Goal: Navigation & Orientation: Find specific page/section

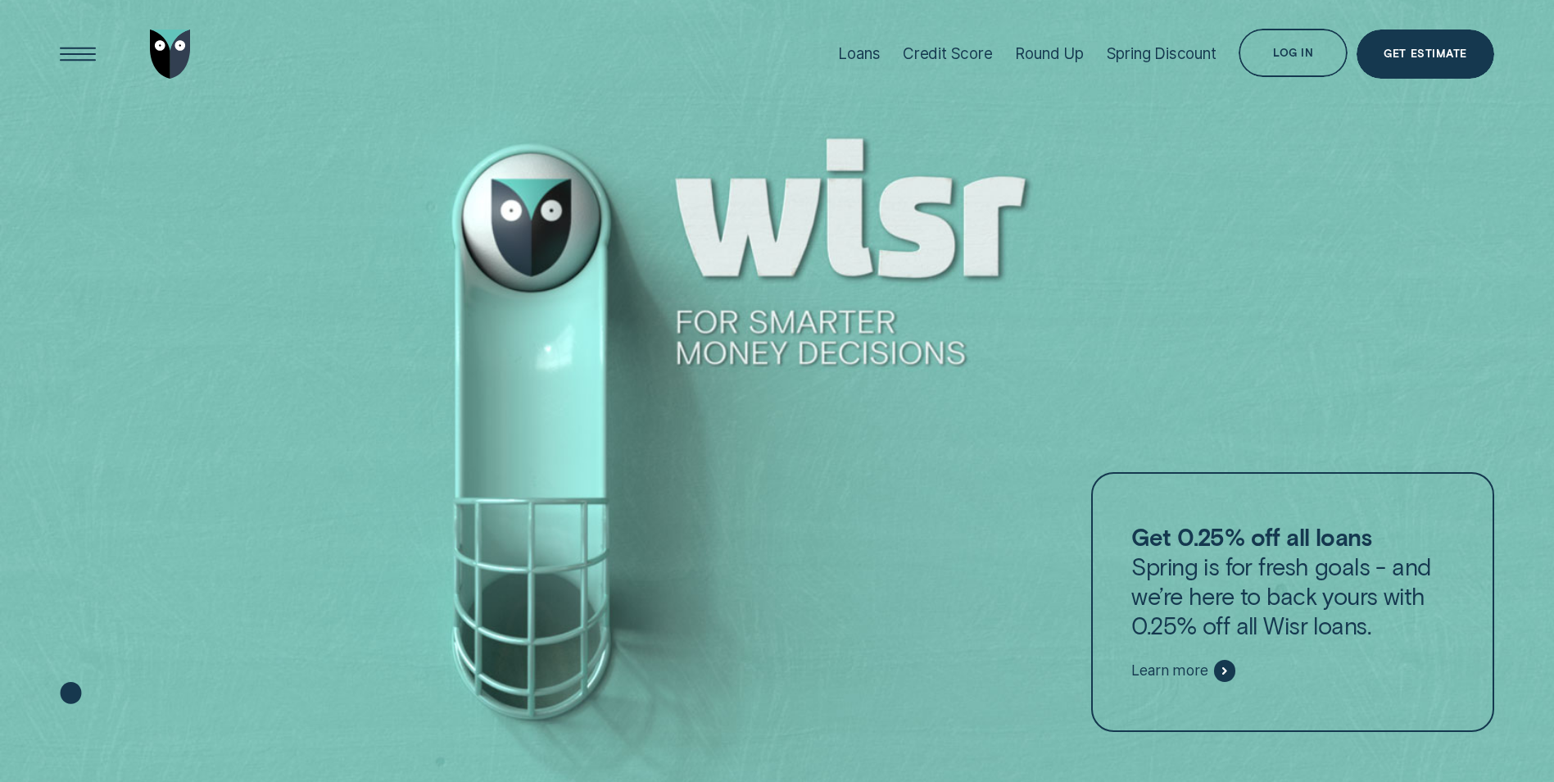
click at [1309, 383] on div at bounding box center [777, 391] width 1554 height 782
click at [1306, 284] on div at bounding box center [777, 391] width 1554 height 782
click at [1270, 361] on div at bounding box center [777, 391] width 1554 height 782
click at [1284, 302] on div at bounding box center [777, 391] width 1554 height 782
click at [1247, 377] on div at bounding box center [777, 391] width 1554 height 782
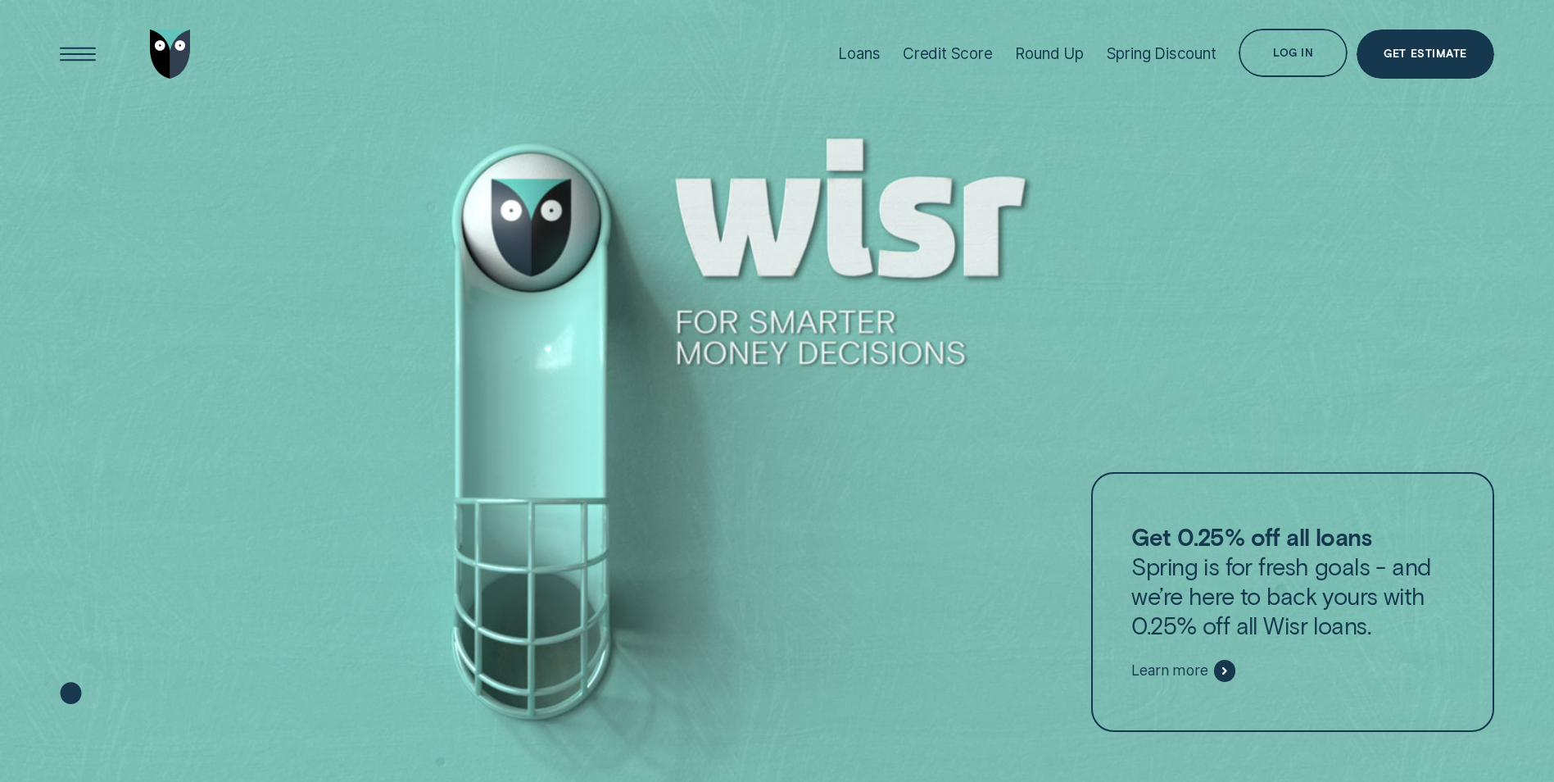
click at [1258, 306] on div at bounding box center [777, 391] width 1554 height 782
click at [1289, 51] on div "Log in" at bounding box center [1293, 53] width 40 height 10
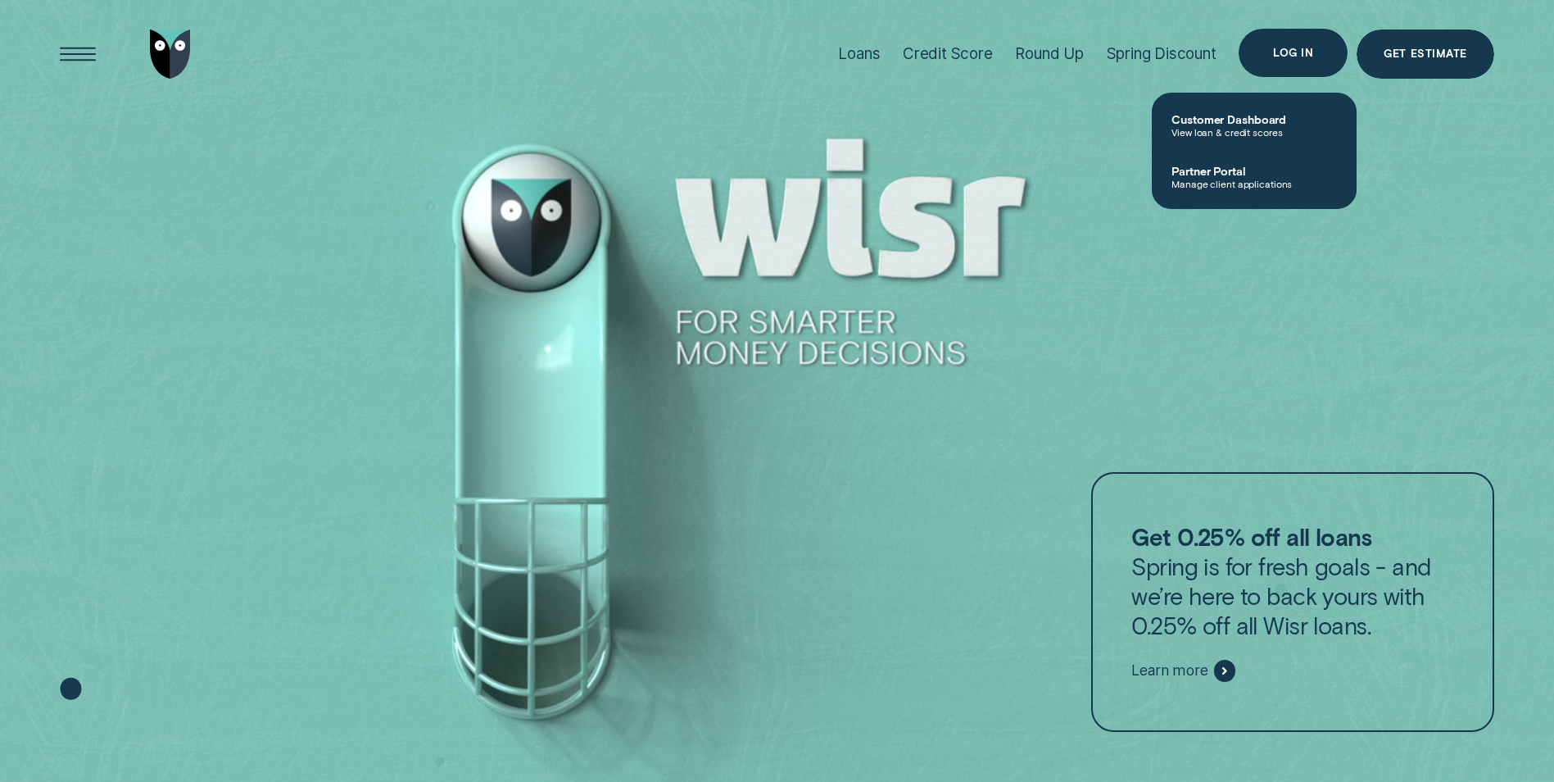
click at [1286, 52] on div "Log in" at bounding box center [1293, 53] width 40 height 10
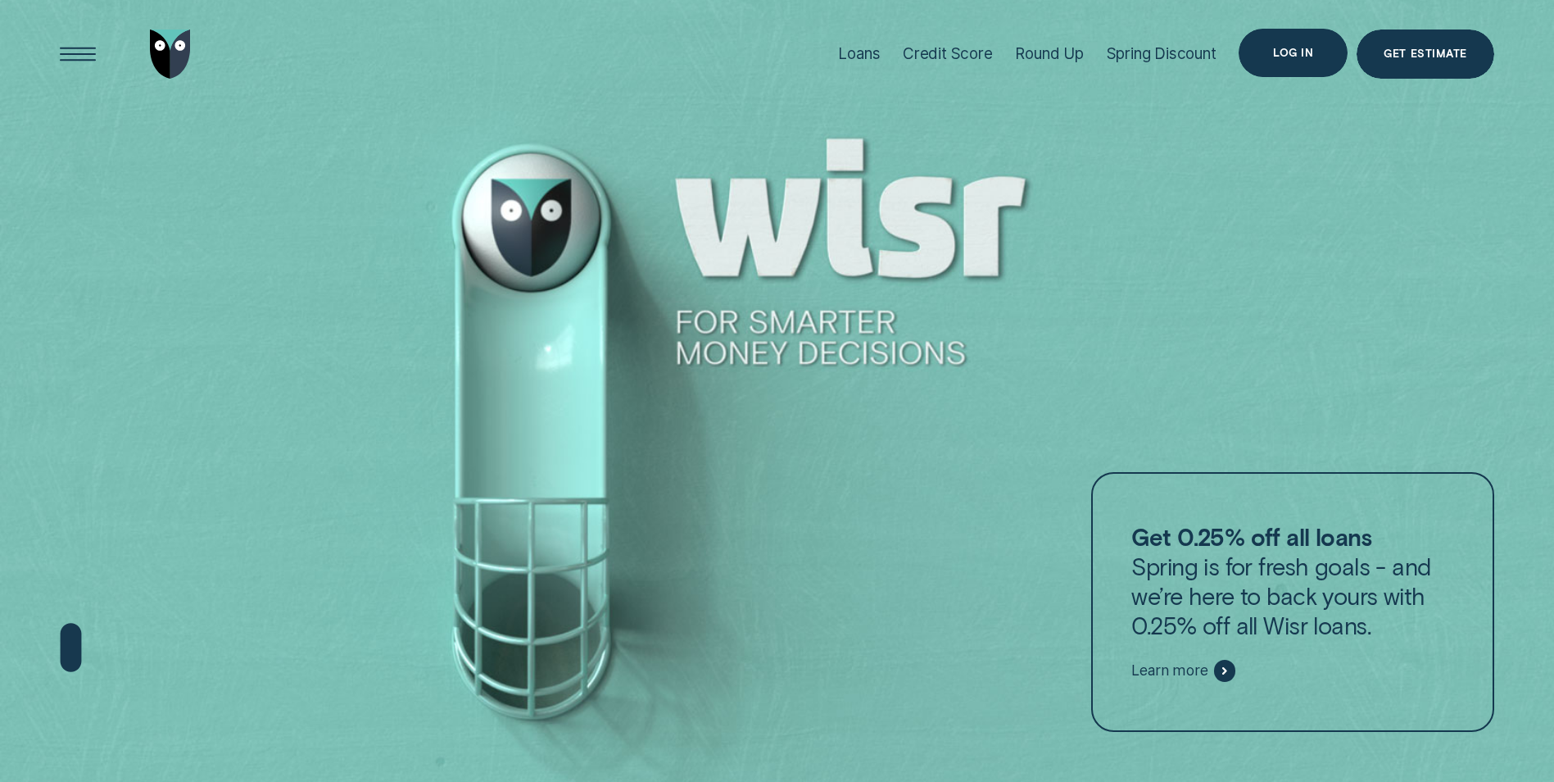
click at [1286, 52] on div "Log in" at bounding box center [1293, 53] width 40 height 10
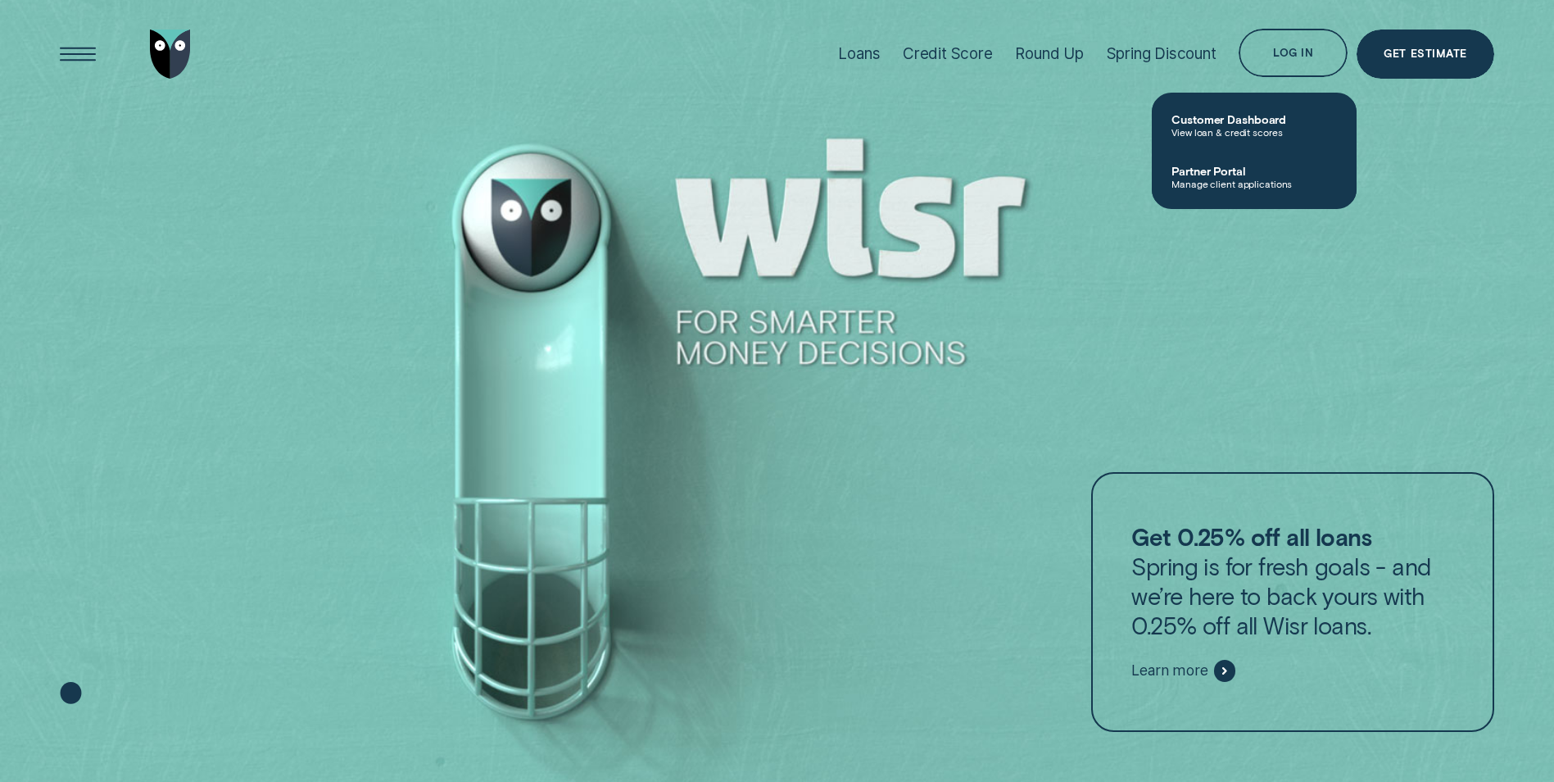
click at [1270, 121] on span "Customer Dashboard" at bounding box center [1255, 119] width 166 height 14
